Goal: Task Accomplishment & Management: Use online tool/utility

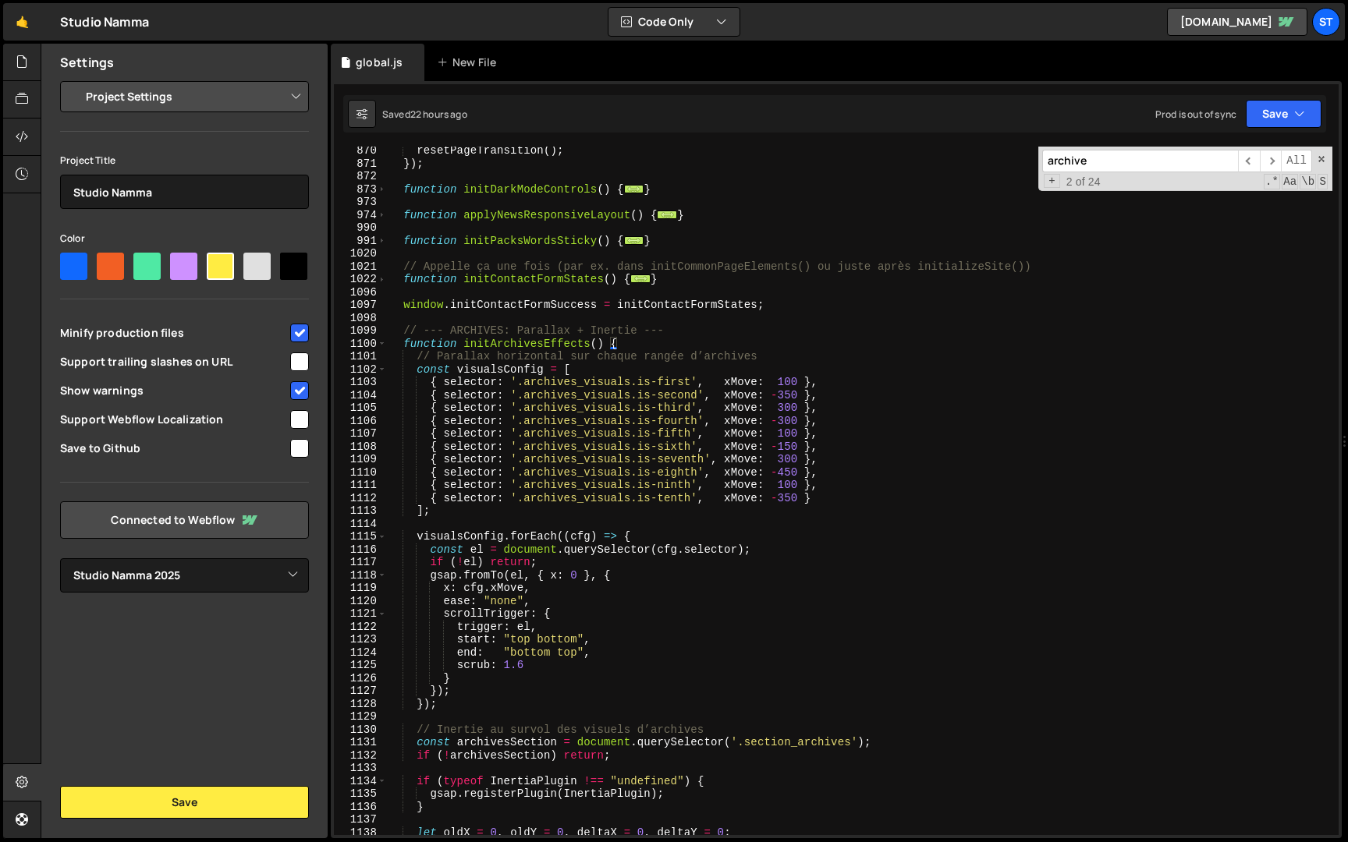
select select "679cb9cacf00799ba4b4c985"
click at [640, 434] on div "resetPageTransition ( ) ; }) ; function initDarkModeControls ( ) { ... } functi…" at bounding box center [859, 501] width 945 height 714
type textarea "{ selector: '.archives_visuals.is-fifth', xMove: 100 },"
click at [382, 344] on span at bounding box center [381, 344] width 9 height 13
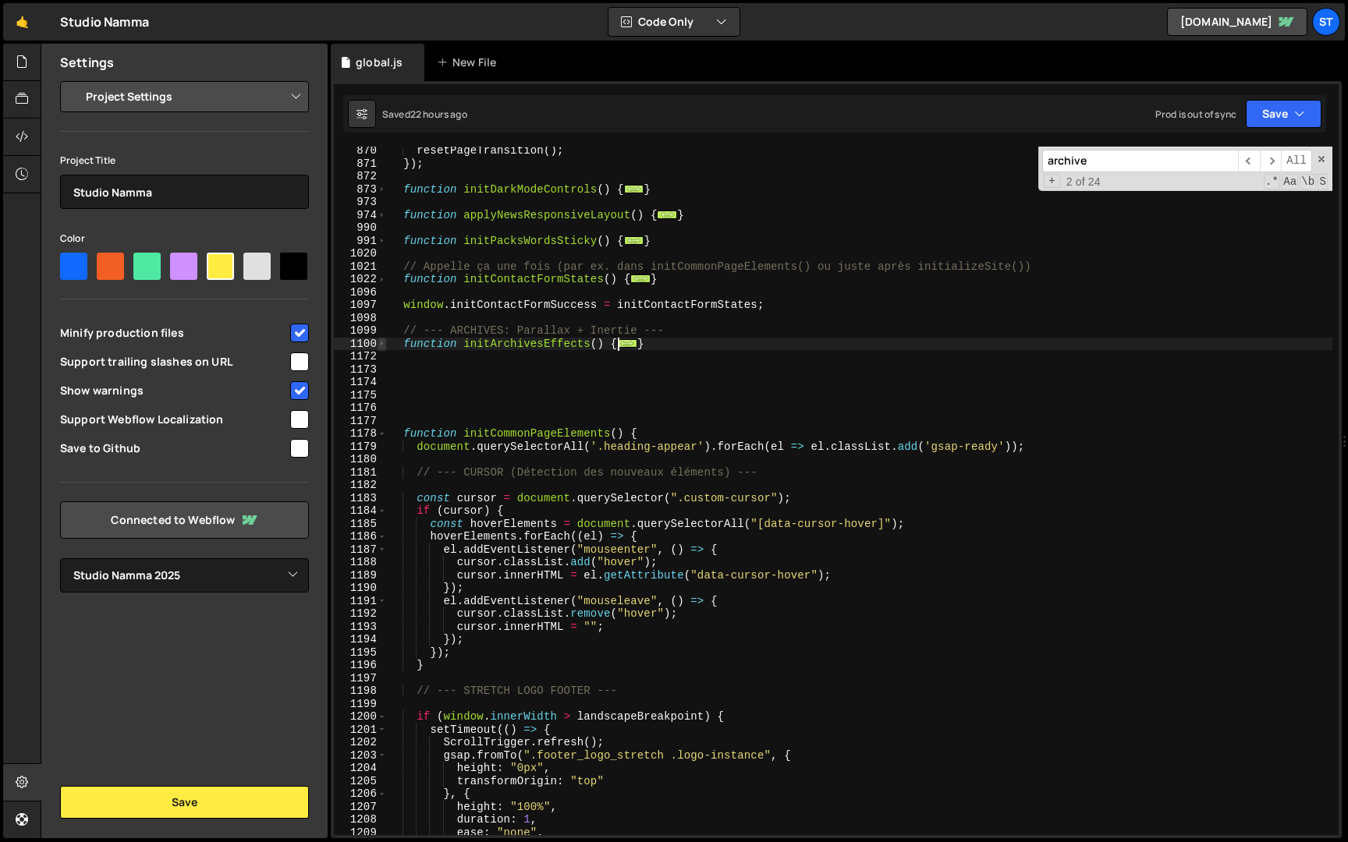
click at [382, 344] on span at bounding box center [381, 344] width 9 height 13
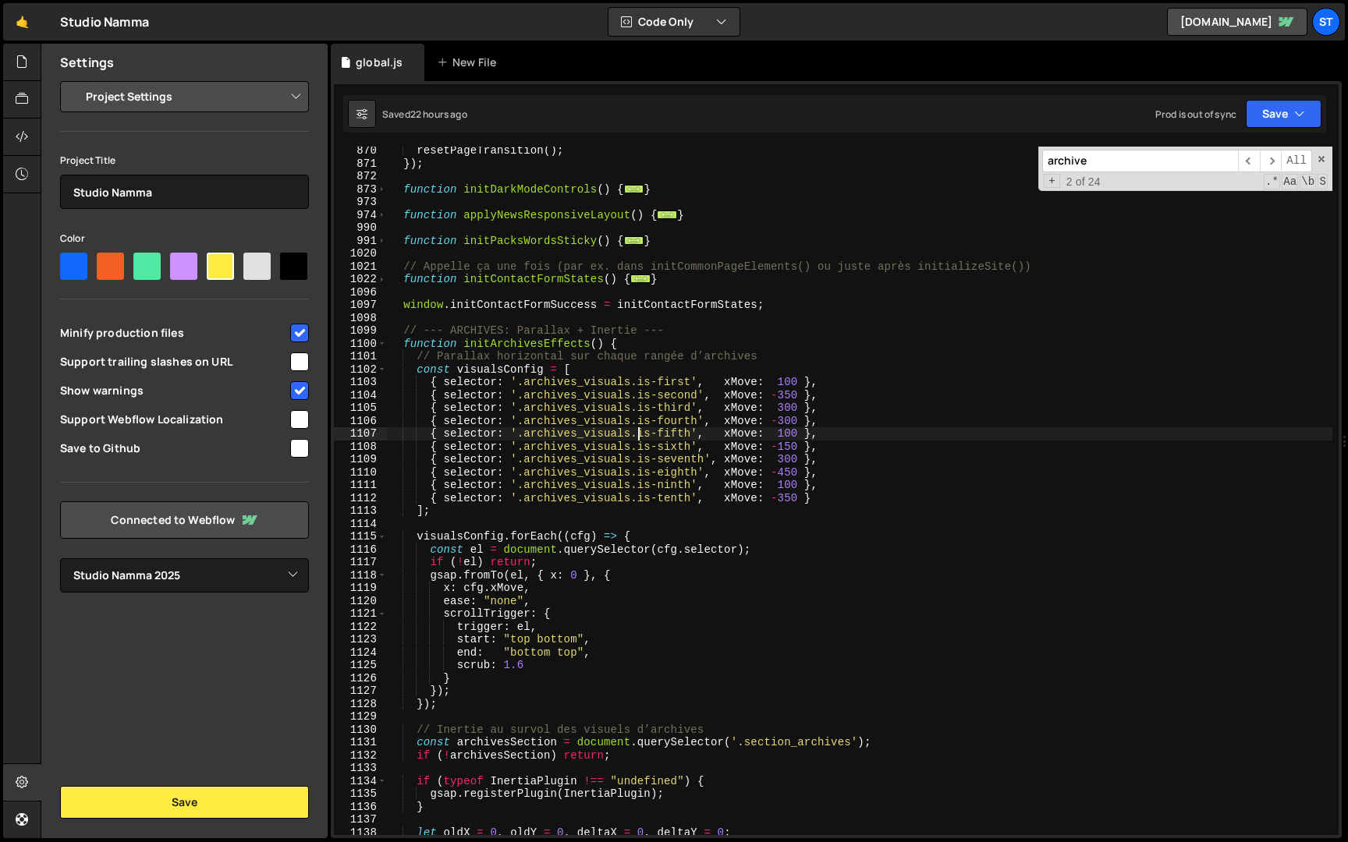
click at [1104, 161] on input "archive" at bounding box center [1140, 161] width 196 height 23
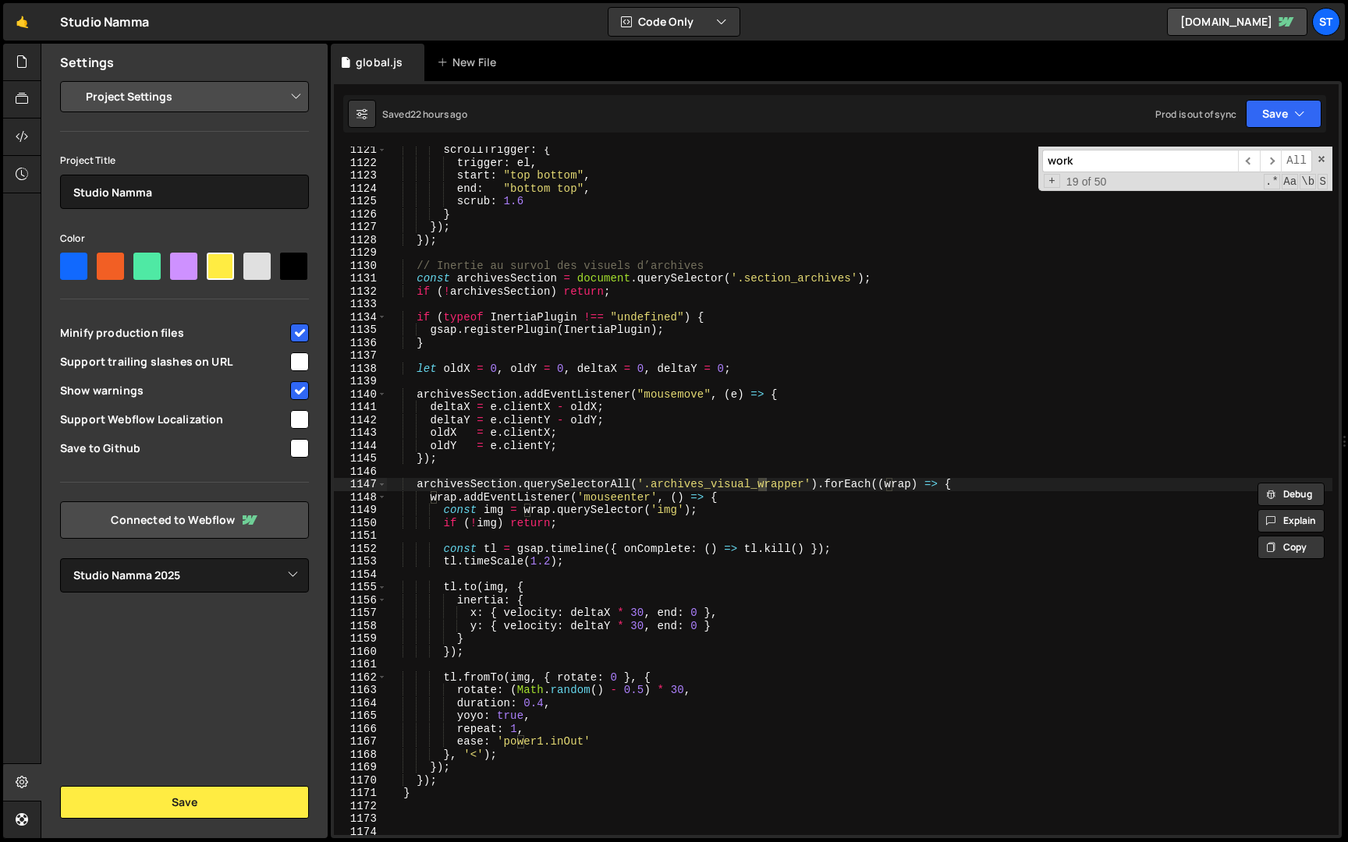
scroll to position [14559, 0]
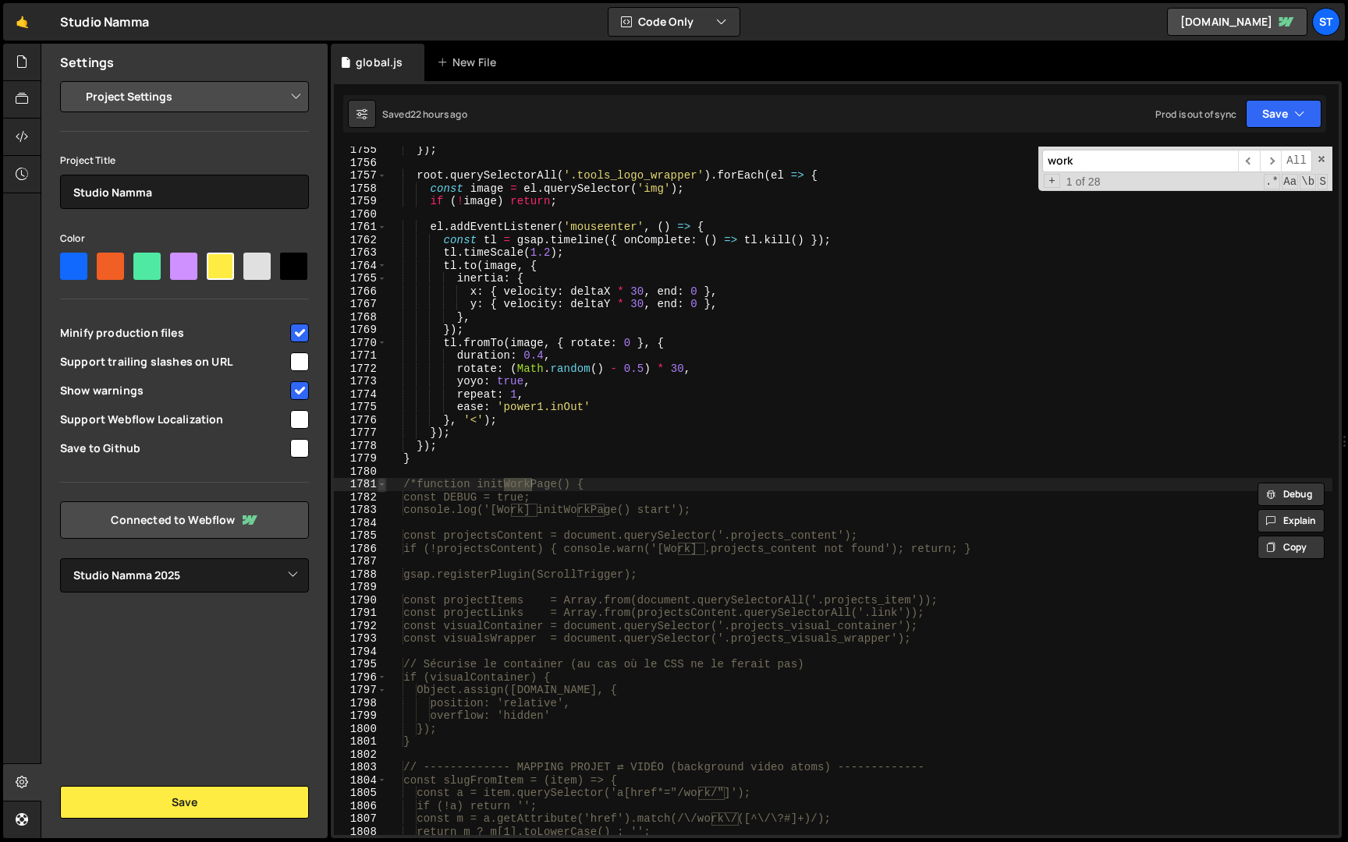
type input "work"
click at [382, 483] on span at bounding box center [381, 484] width 9 height 13
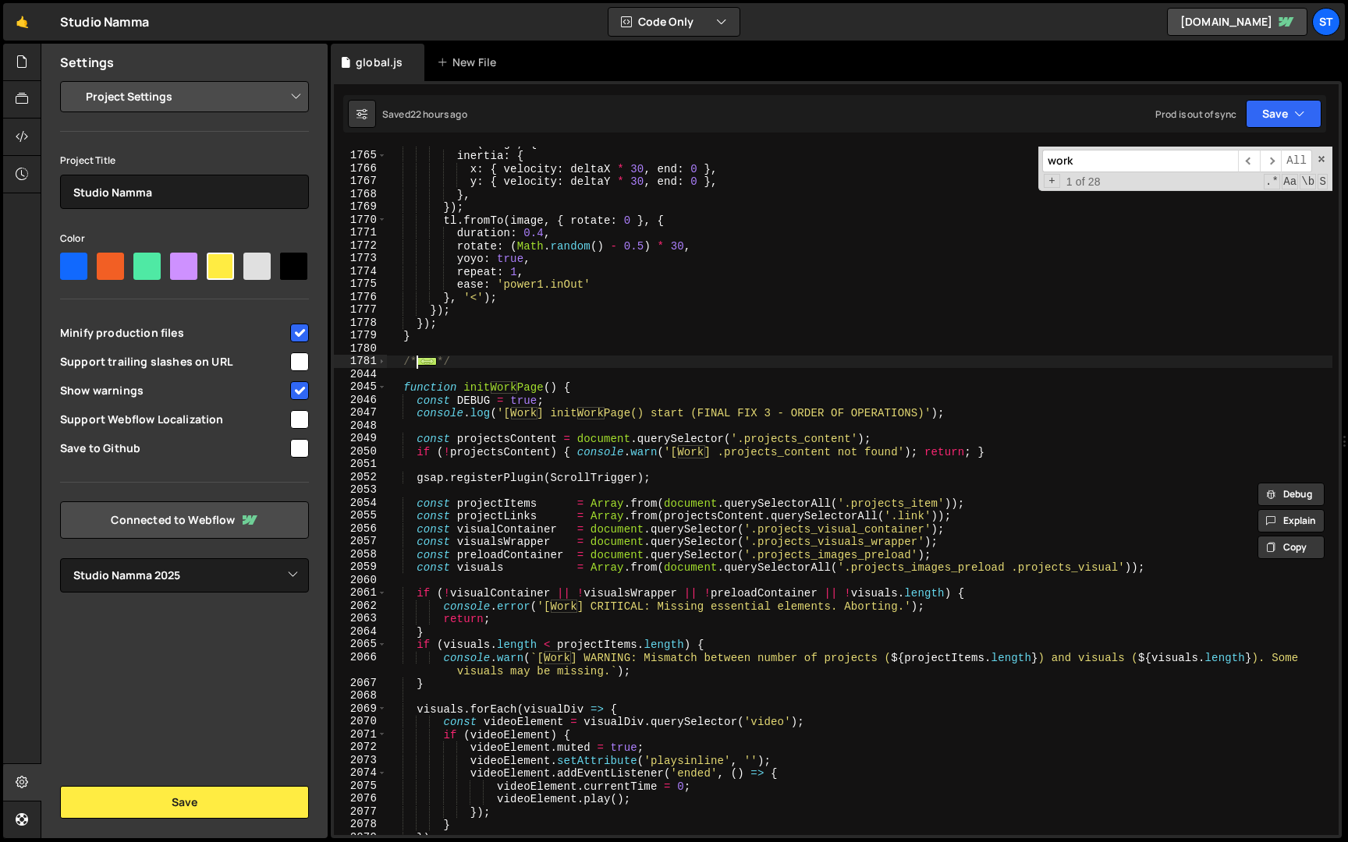
scroll to position [16545, 0]
click at [383, 387] on span at bounding box center [381, 387] width 9 height 13
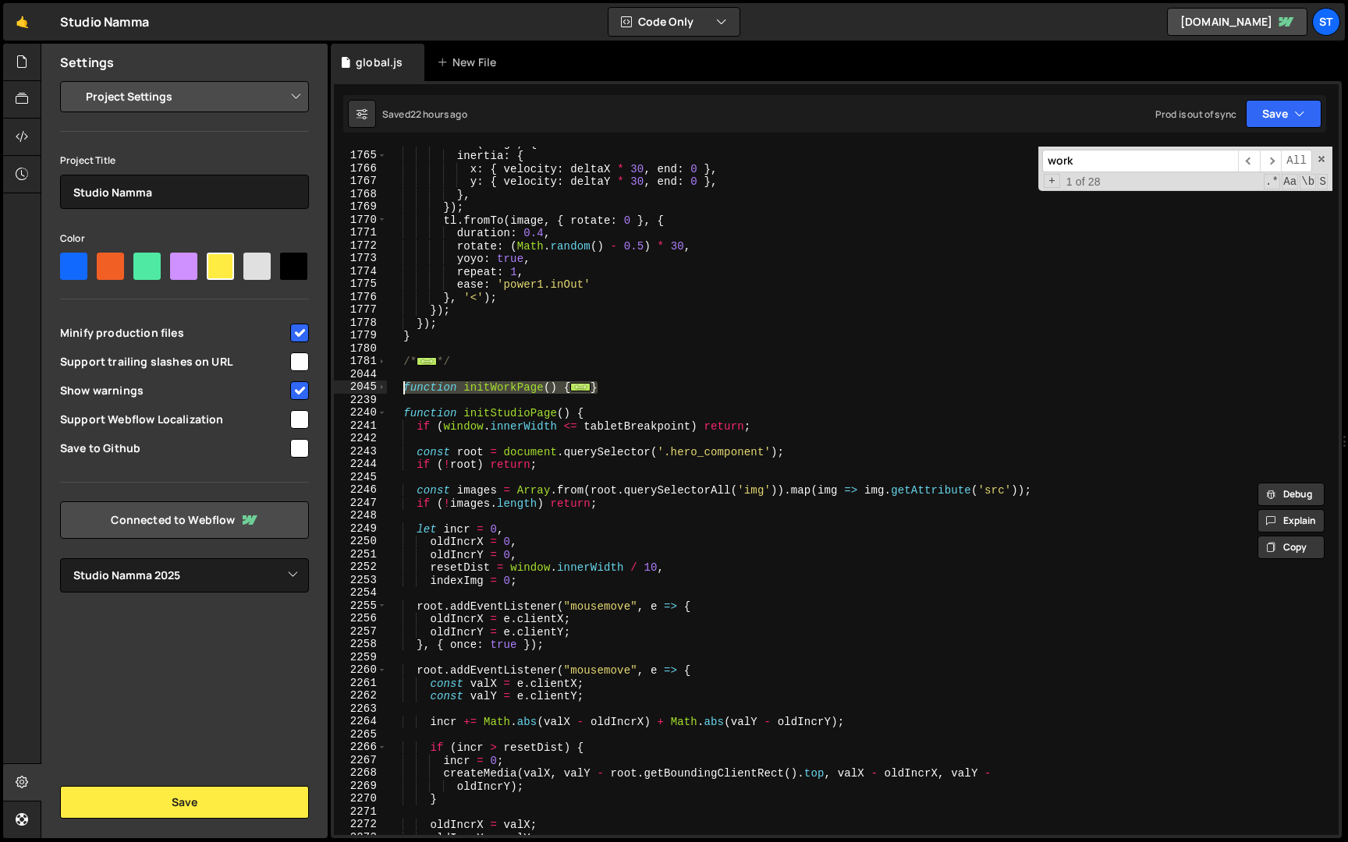
drag, startPoint x: 625, startPoint y: 388, endPoint x: 401, endPoint y: 392, distance: 224.7
click at [401, 392] on div "tl . to ( image , { inertia : { x : { velocity : deltaX * 30 , end : 0 } , y : …" at bounding box center [859, 493] width 945 height 714
paste textarea "}"
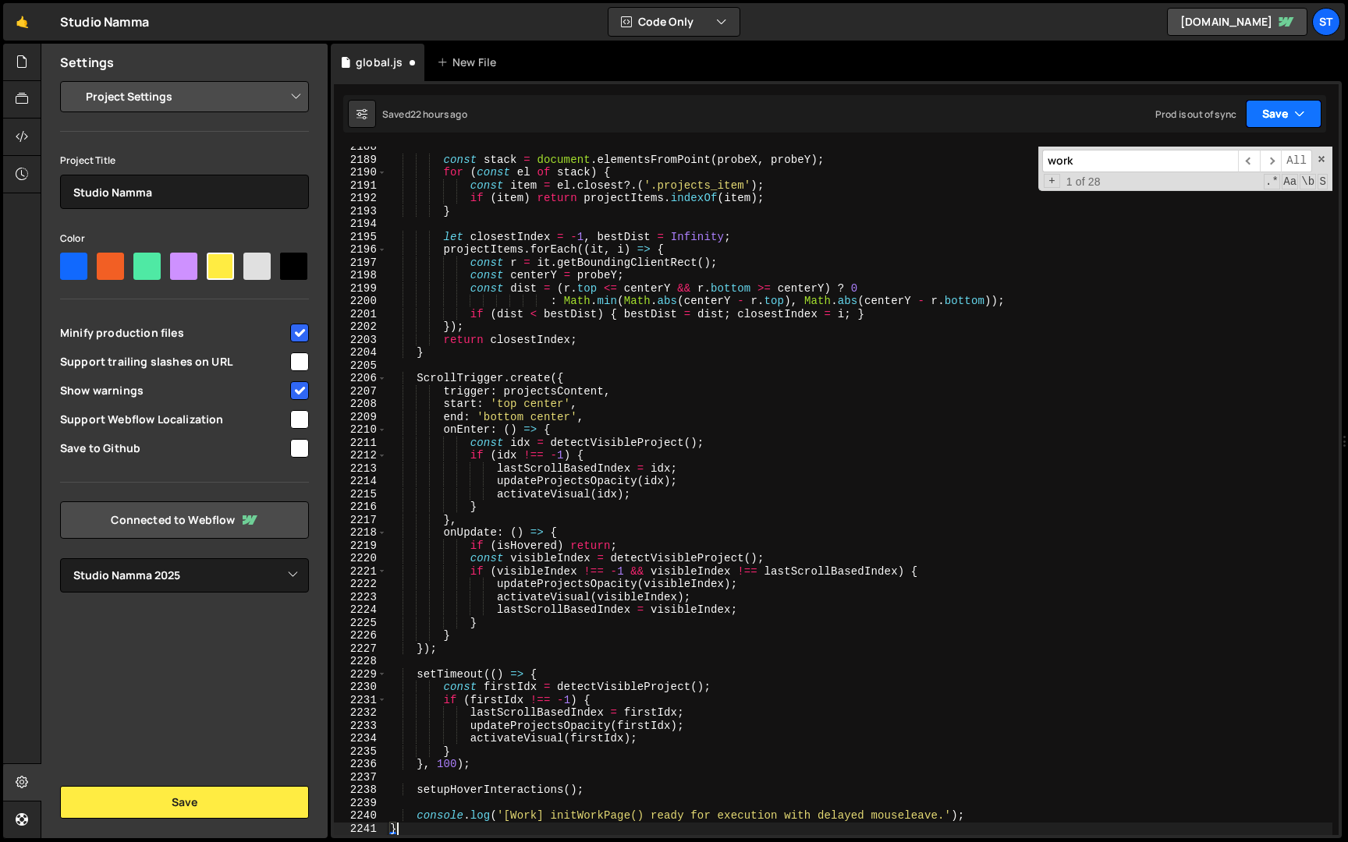
click at [1261, 105] on button "Save" at bounding box center [1284, 114] width 76 height 28
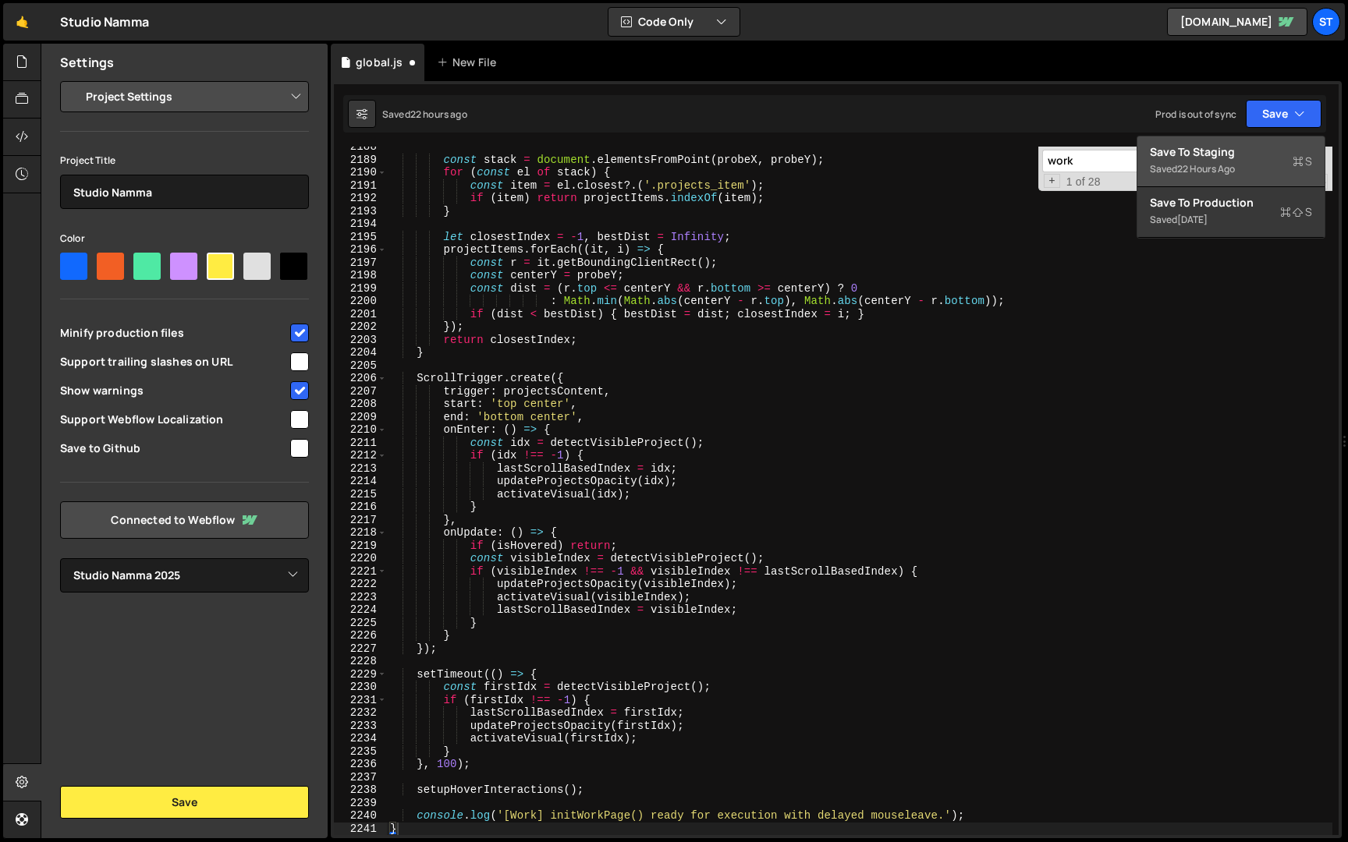
click at [1204, 172] on div "22 hours ago" at bounding box center [1206, 168] width 58 height 13
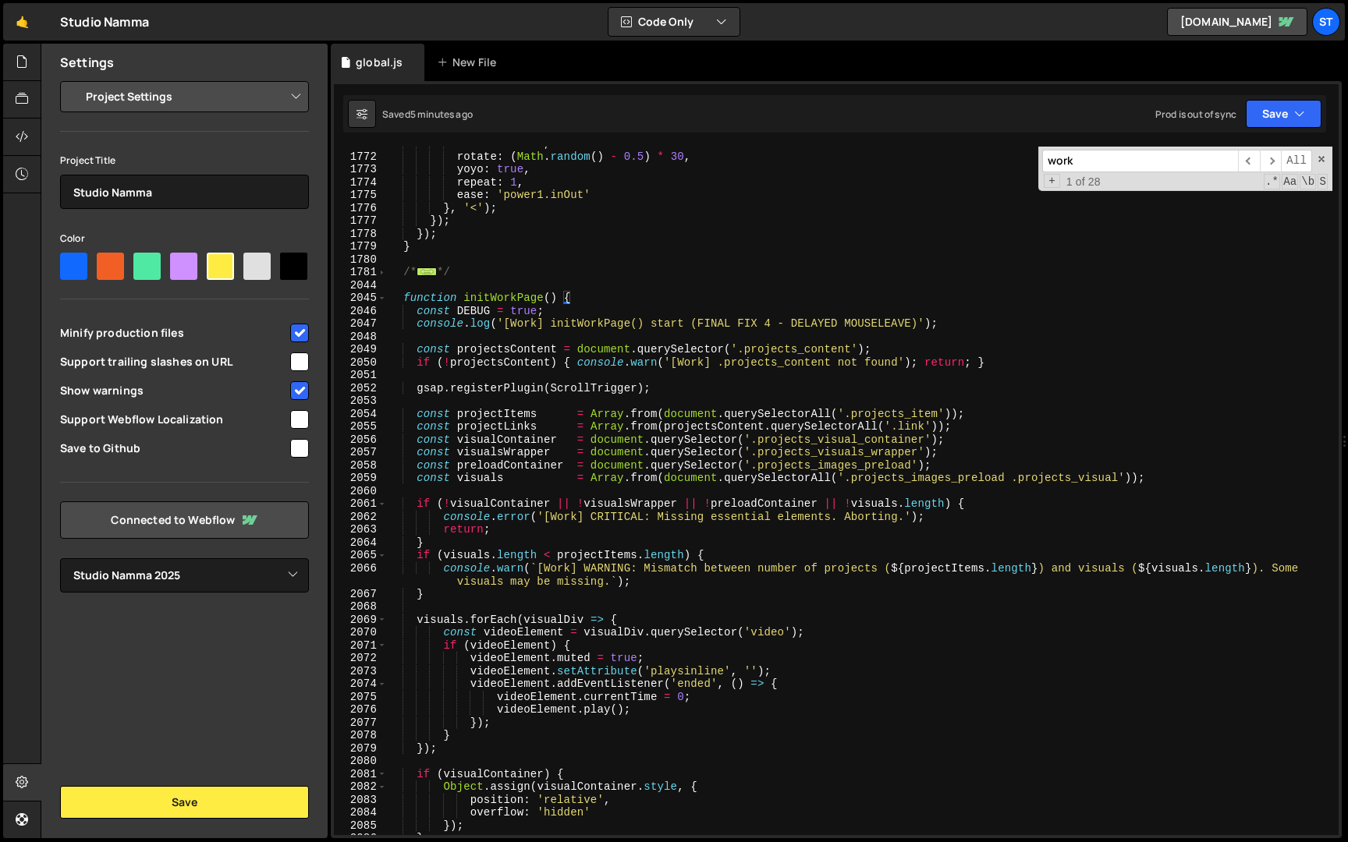
scroll to position [16545, 0]
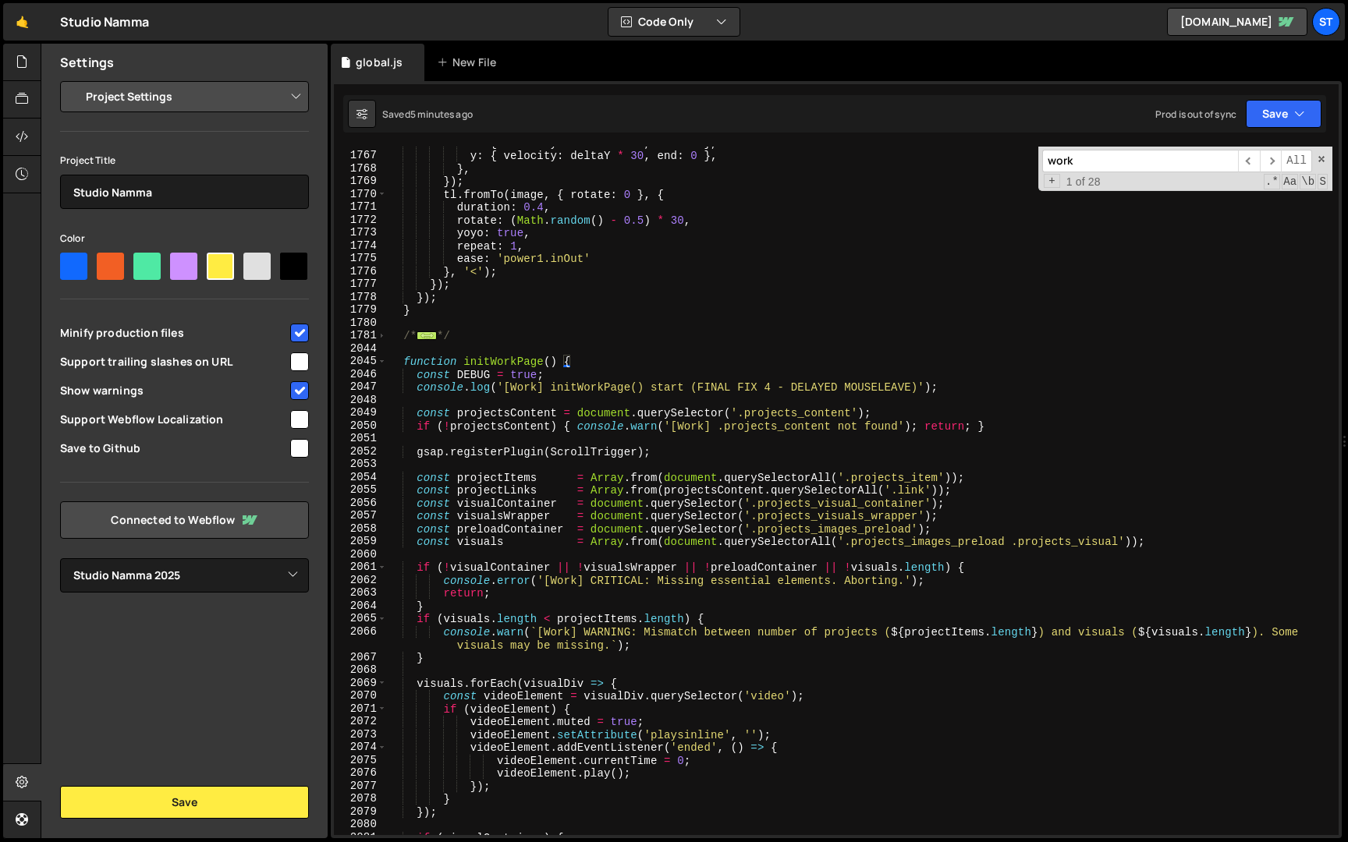
click at [404, 363] on div "x : { velocity : deltaX * 30 , end : 0 } , y : { velocity : deltaY * 30 , end :…" at bounding box center [859, 493] width 945 height 714
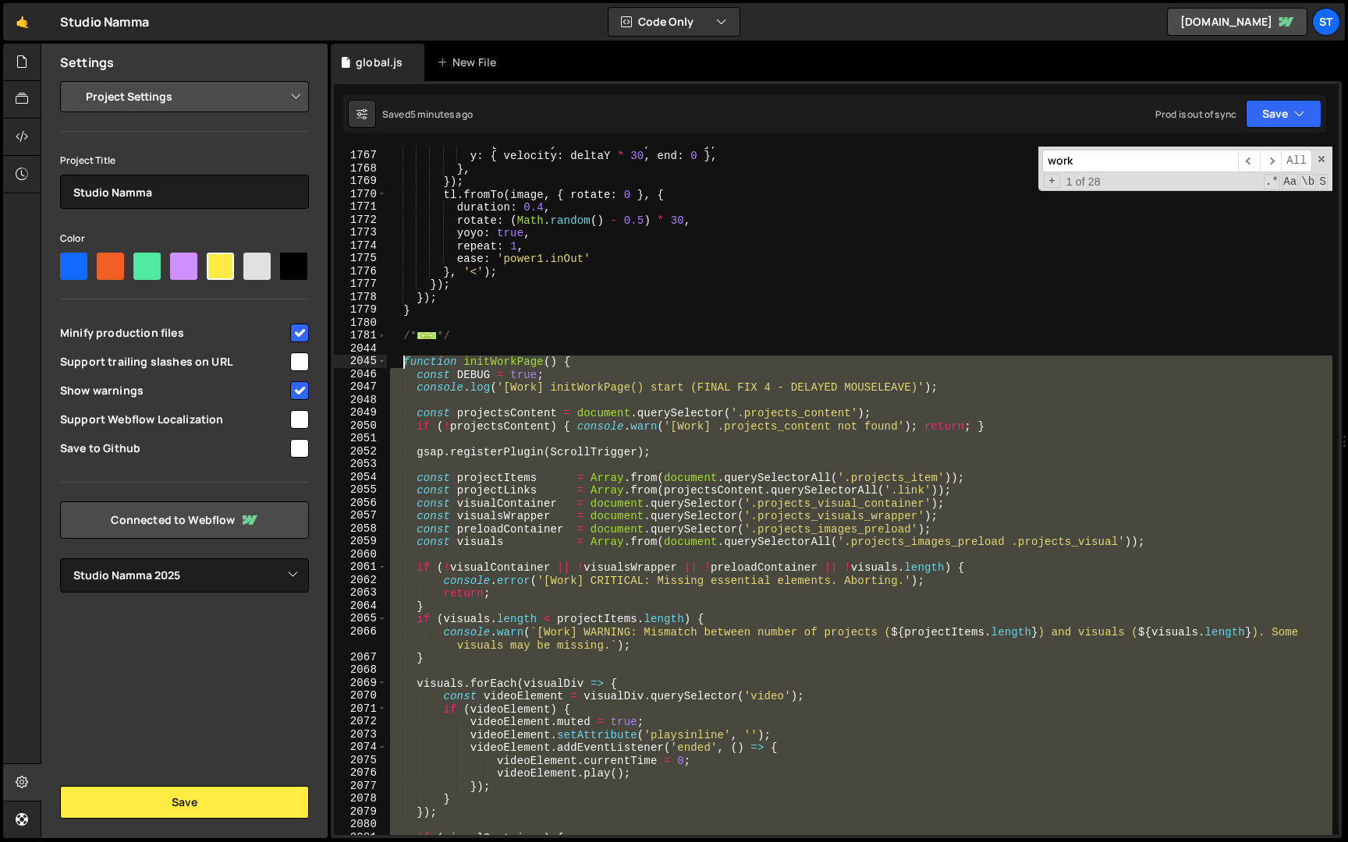
paste textarea "}"
type textarea "}"
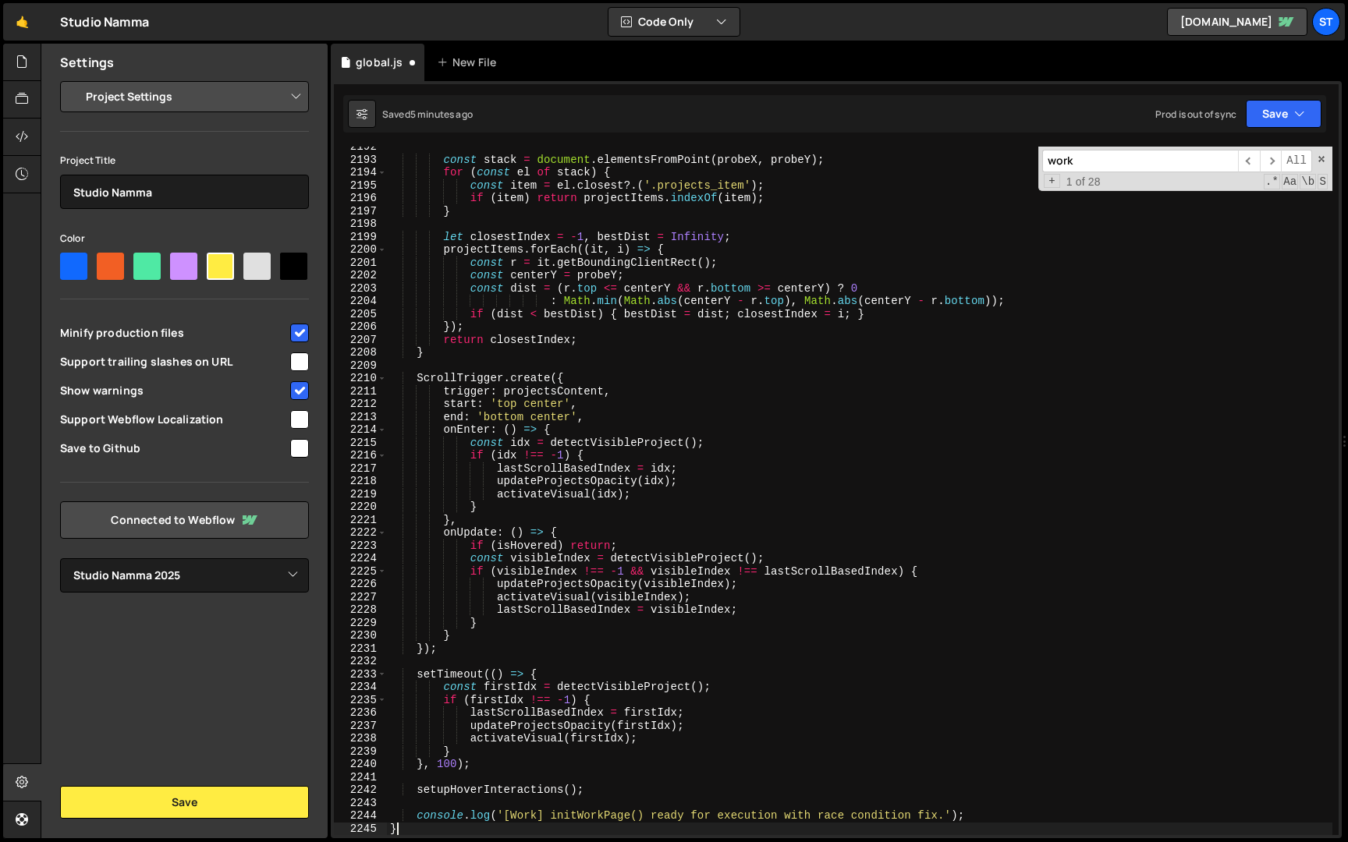
scroll to position [18558, 0]
click at [1280, 122] on button "Save" at bounding box center [1284, 114] width 76 height 28
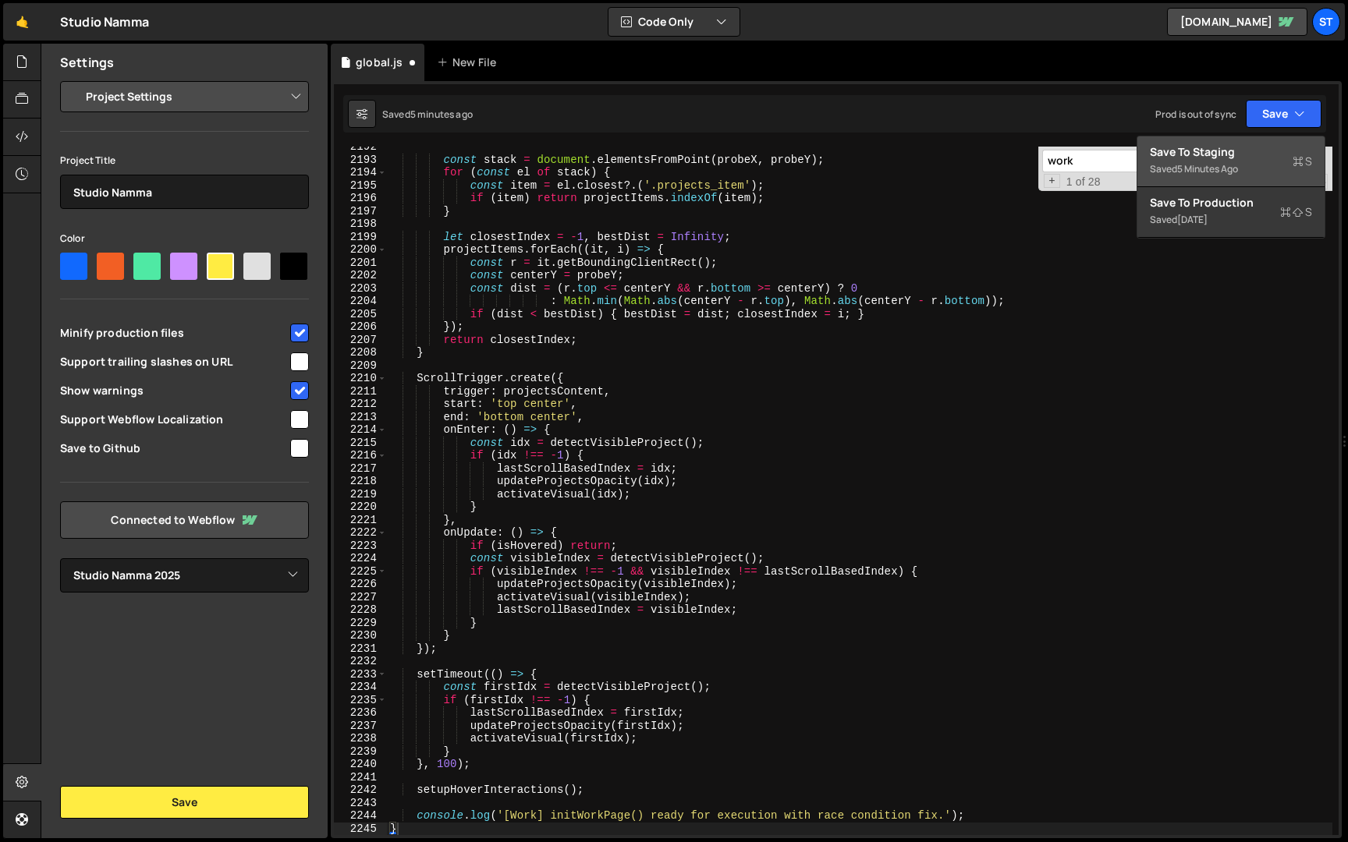
click at [1221, 164] on div "5 minutes ago" at bounding box center [1207, 168] width 61 height 13
